Goal: Task Accomplishment & Management: Manage account settings

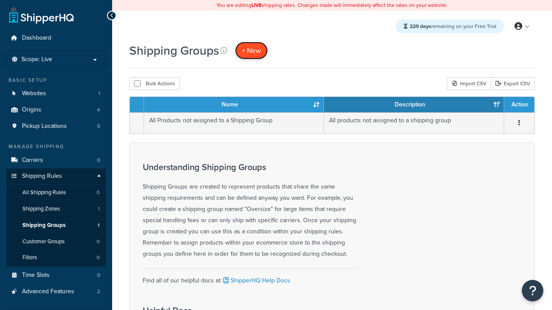
click at [251, 50] on span "+ New" at bounding box center [251, 51] width 19 height 10
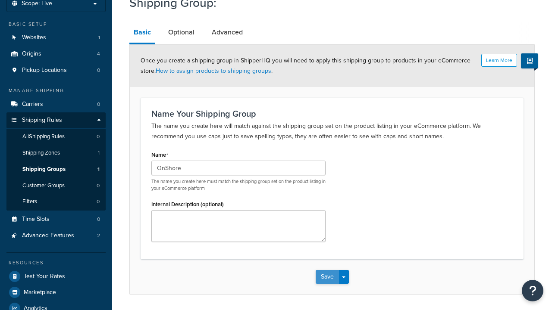
type input "OnShore"
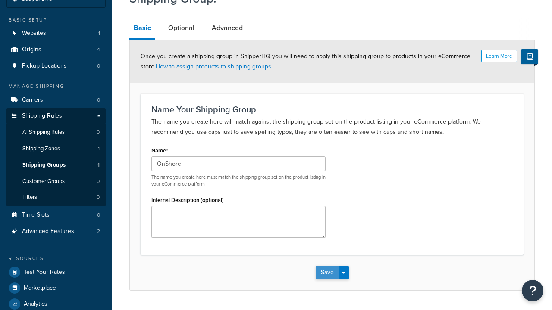
click at [327, 266] on button "Save" at bounding box center [326, 273] width 23 height 14
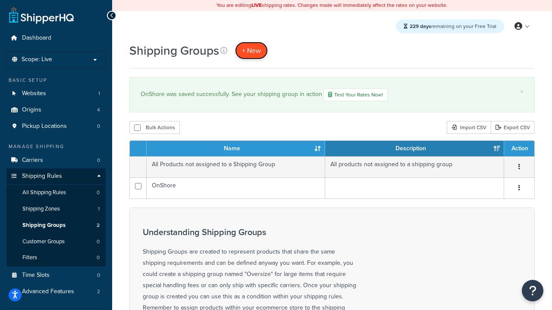
click at [251, 50] on span "+ New" at bounding box center [251, 51] width 19 height 10
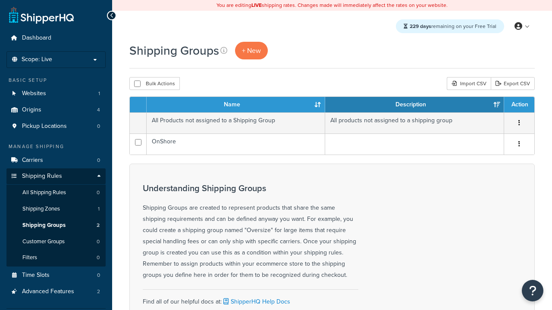
click at [236, 105] on th "Name" at bounding box center [235, 105] width 178 height 16
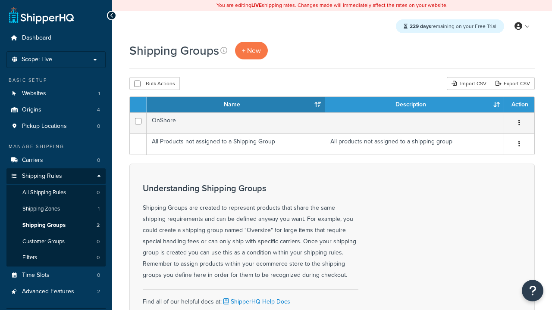
click at [414, 105] on th "Description" at bounding box center [414, 105] width 179 height 16
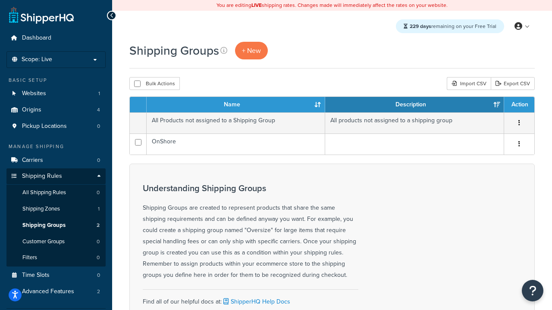
click at [518, 105] on th "Action" at bounding box center [519, 105] width 30 height 16
click at [224, 50] on icon at bounding box center [223, 50] width 7 height 7
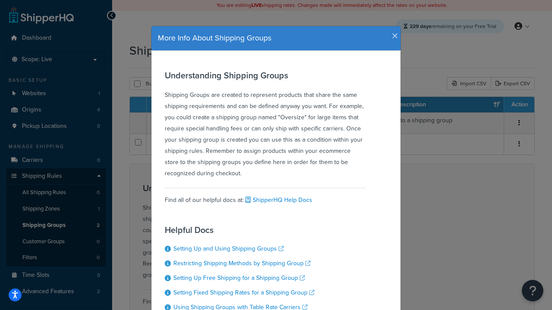
click at [393, 33] on icon "button" at bounding box center [395, 36] width 6 height 8
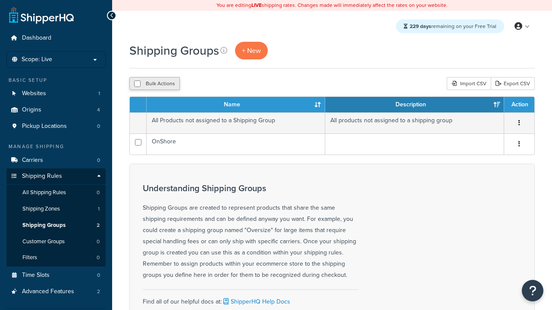
click at [154, 84] on button "Bulk Actions" at bounding box center [154, 83] width 50 height 13
checkbox input "true"
click at [0, 0] on button "Delete" at bounding box center [0, 0] width 0 height 0
